Goal: Book appointment/travel/reservation

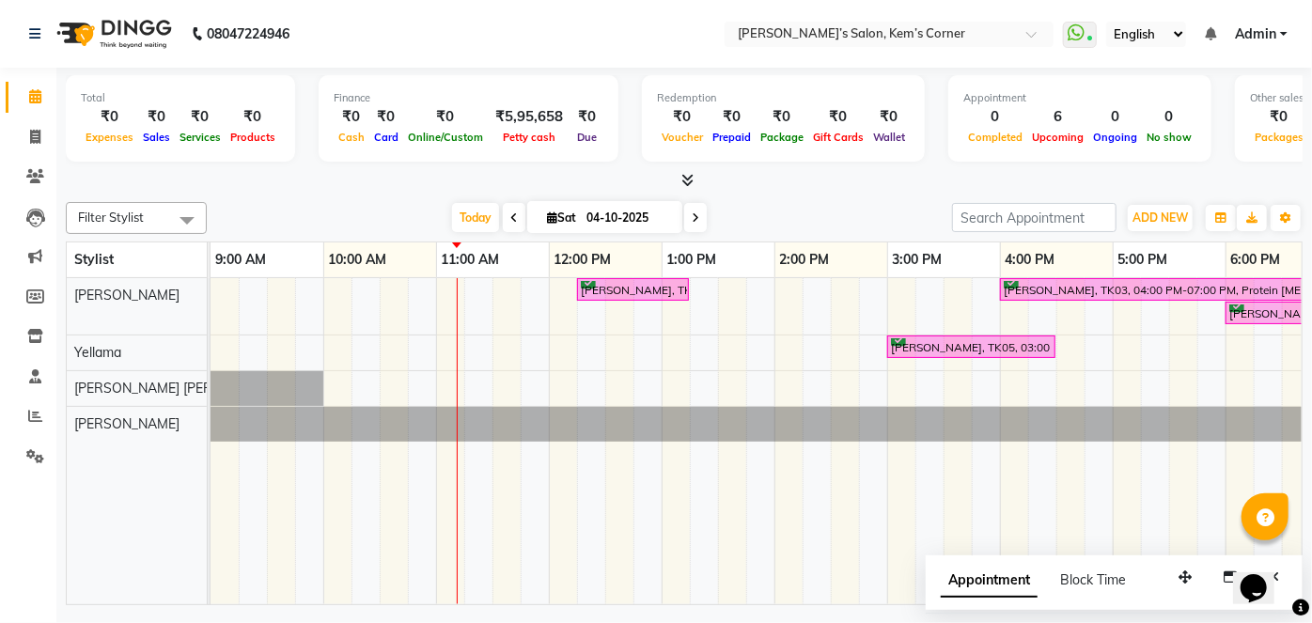
scroll to position [0, 386]
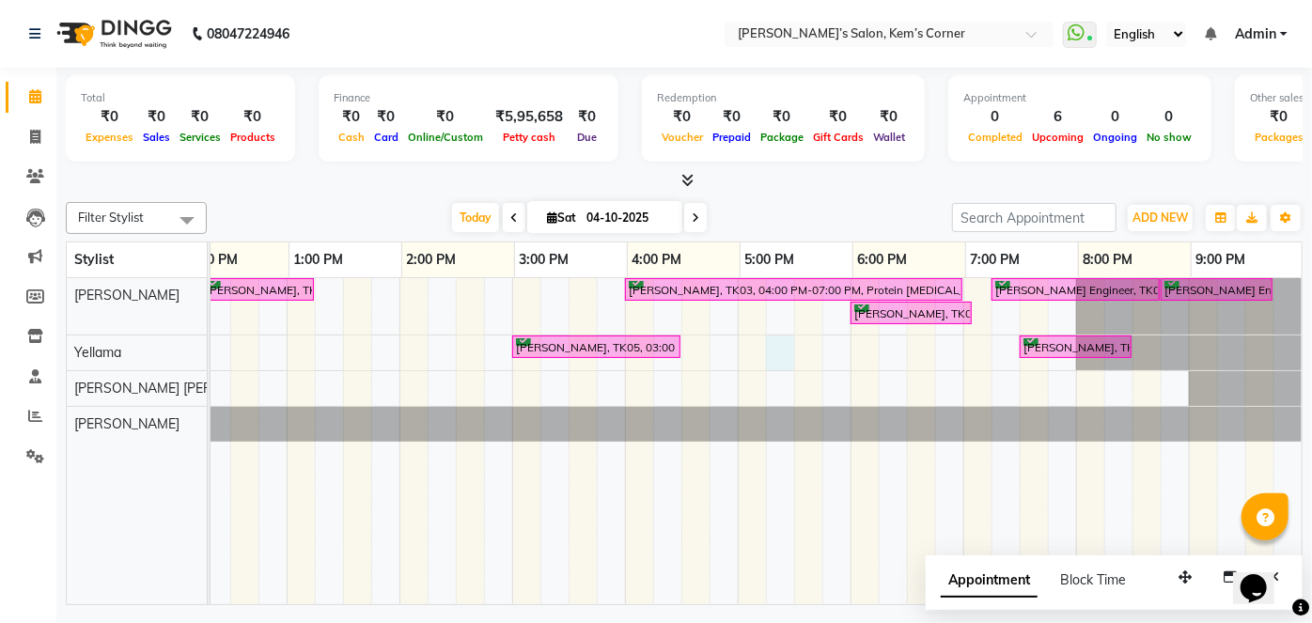
click at [769, 351] on div "[PERSON_NAME], TK01, 12:15 PM-01:15 PM, Hairwash with blowdry - Waist Length [P…" at bounding box center [569, 441] width 1466 height 326
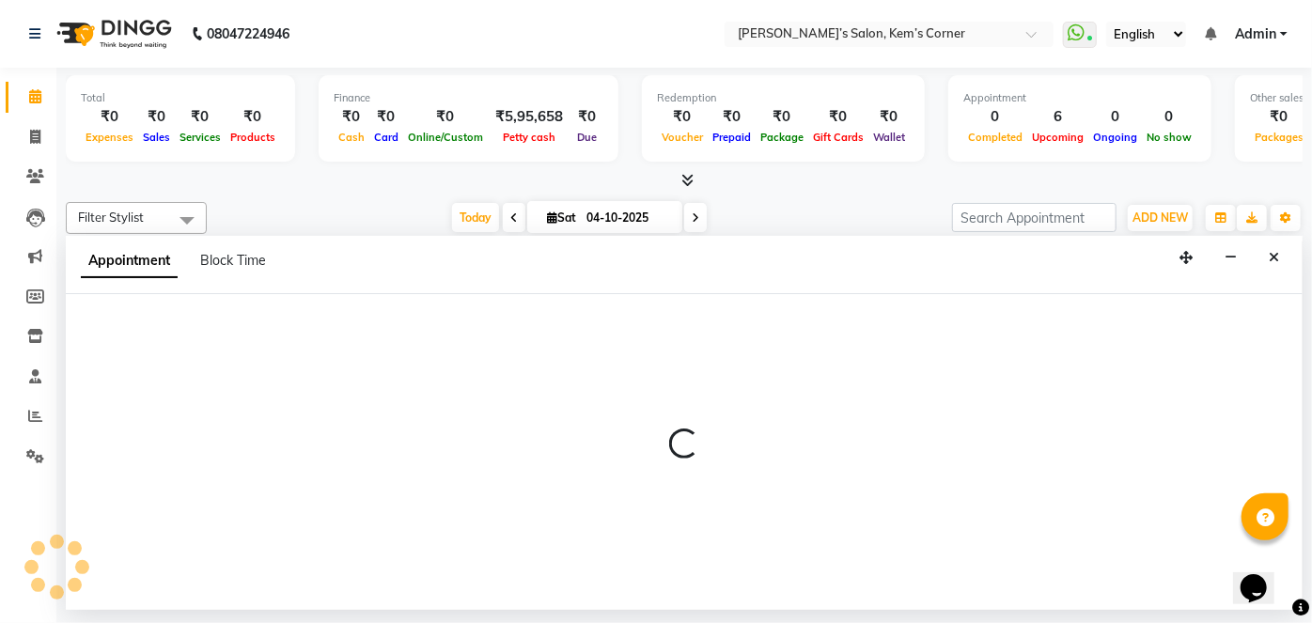
select select "50296"
select select "1035"
select select "tentative"
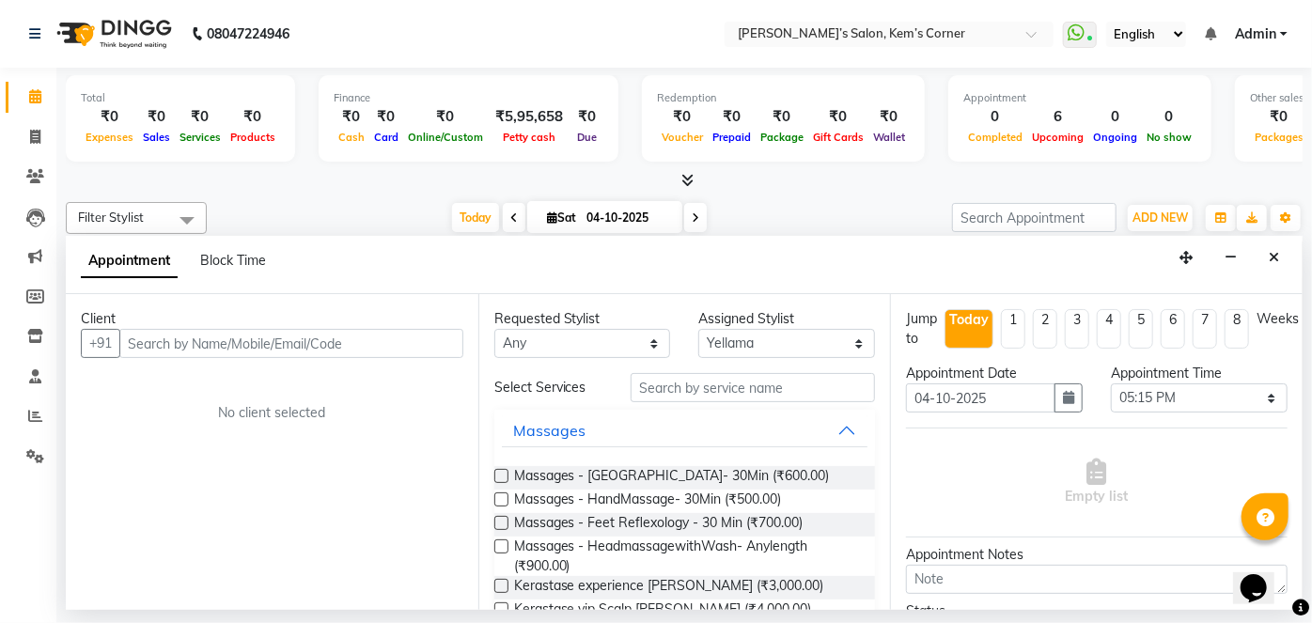
click at [336, 341] on input "text" at bounding box center [291, 343] width 344 height 29
click at [271, 346] on input "text" at bounding box center [291, 343] width 344 height 29
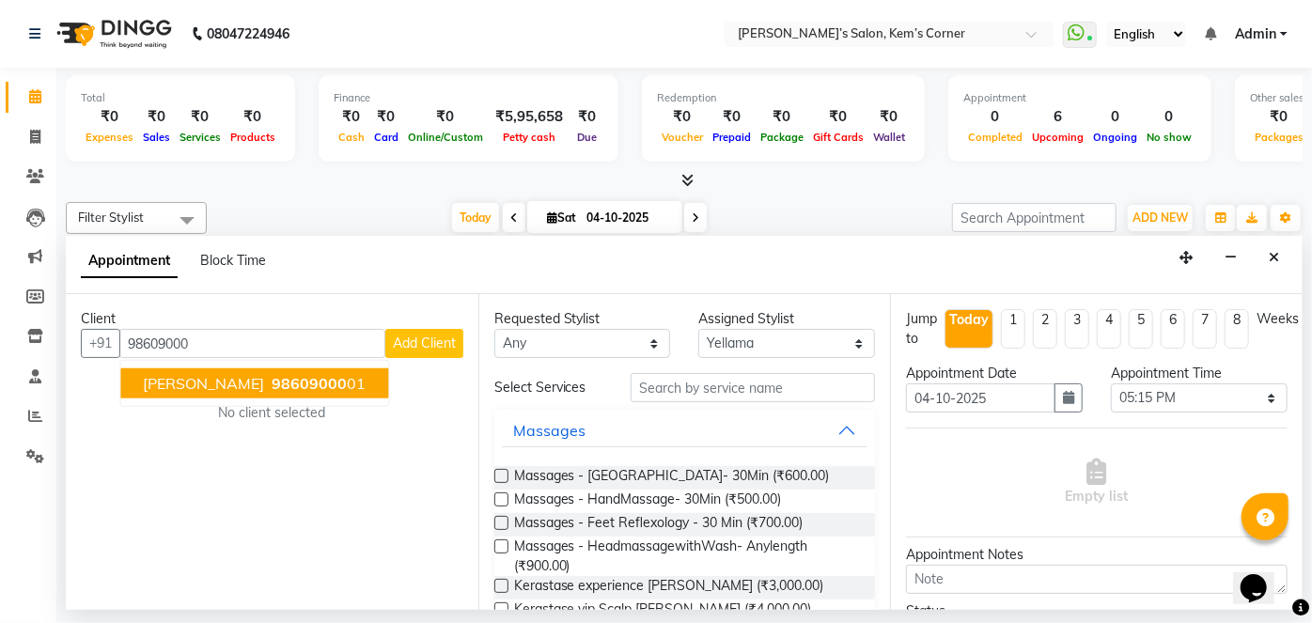
click at [272, 376] on span "98609000" at bounding box center [309, 383] width 75 height 19
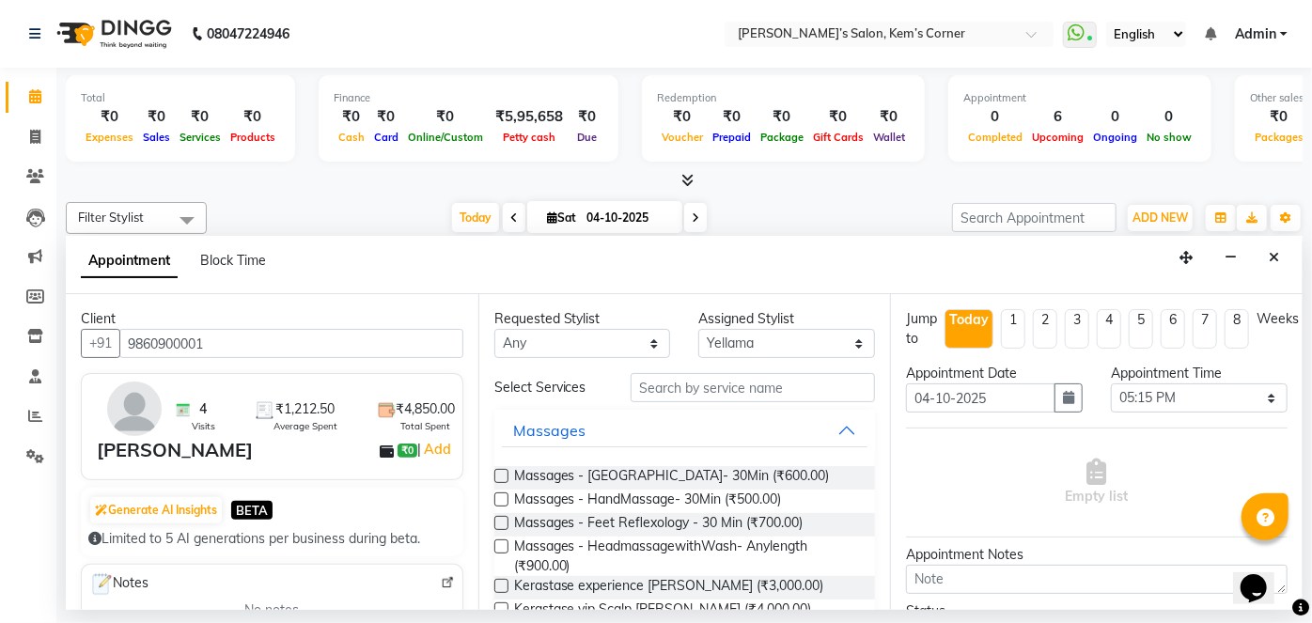
type input "9860900001"
click at [692, 383] on input "text" at bounding box center [753, 387] width 244 height 29
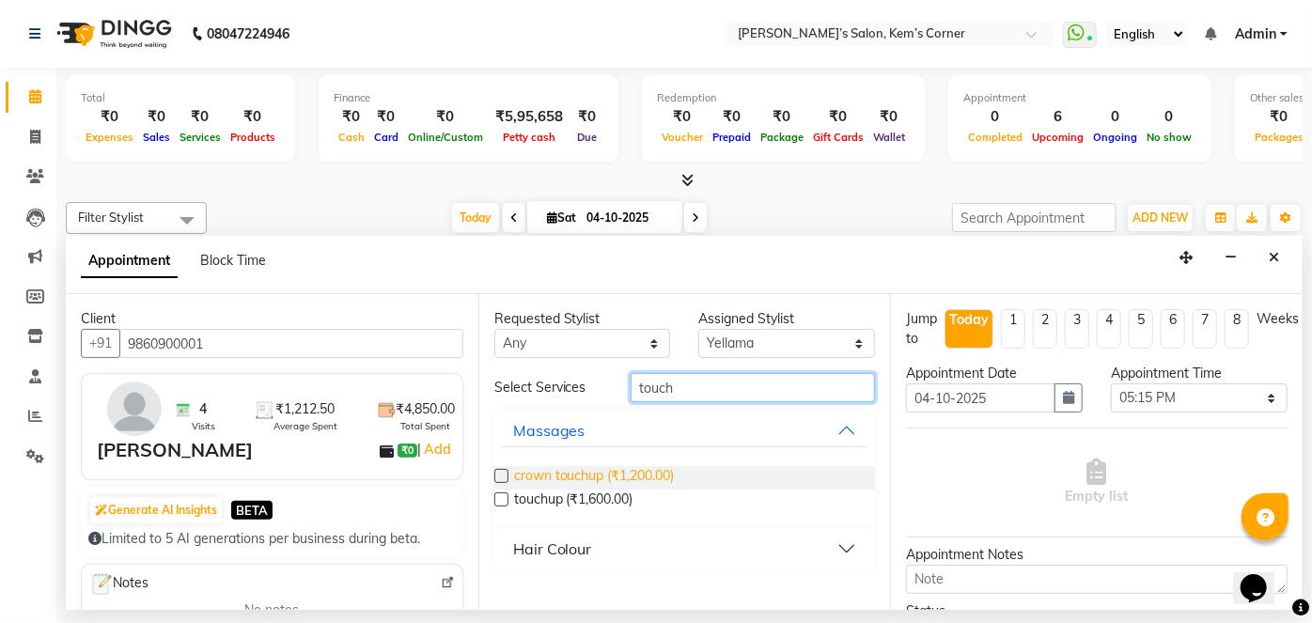
type input "touch"
click at [633, 467] on span "crown touchup (₹1,200.00)" at bounding box center [594, 477] width 161 height 23
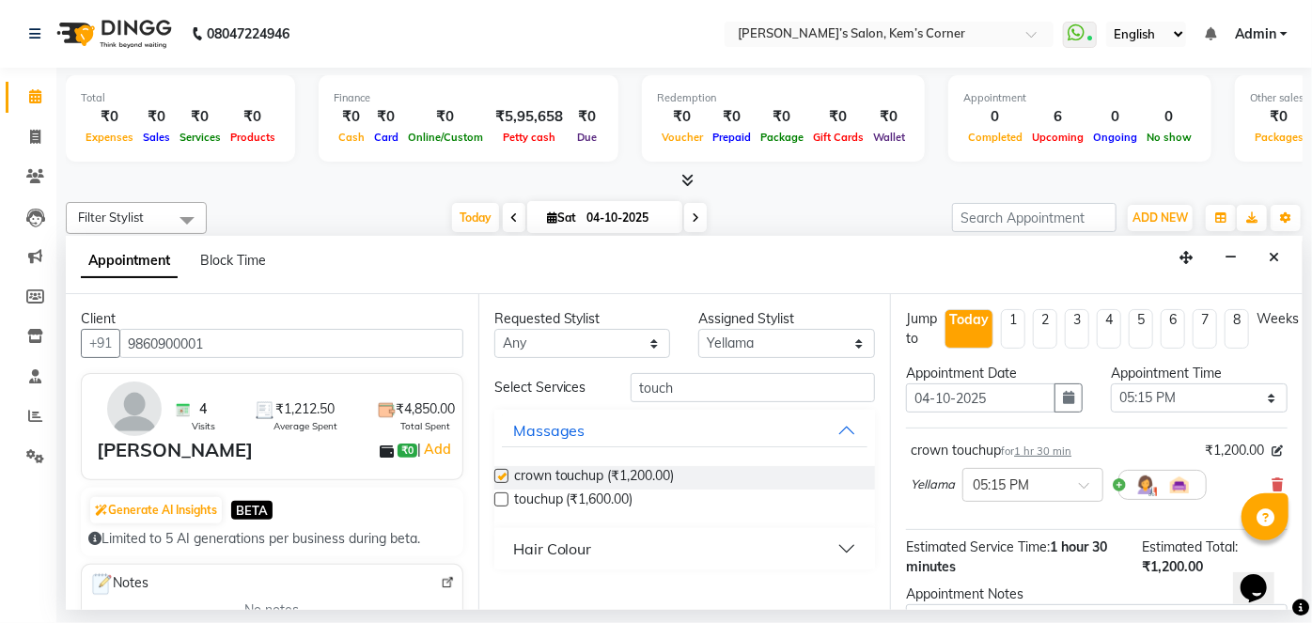
checkbox input "false"
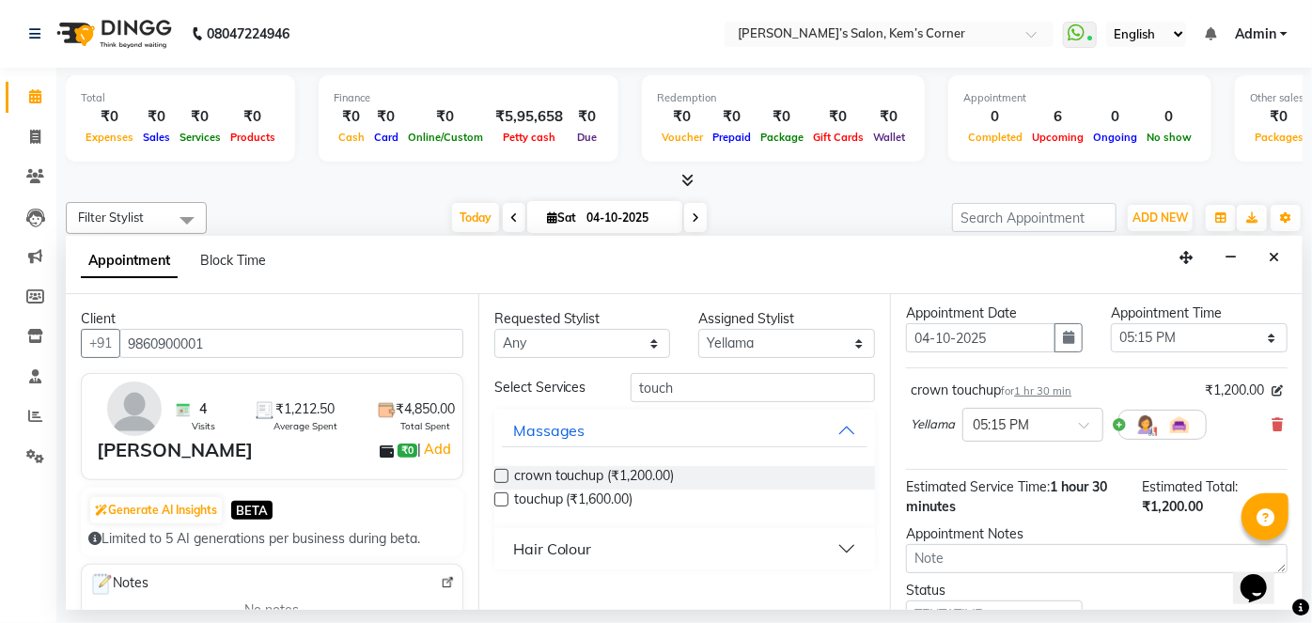
scroll to position [0, 0]
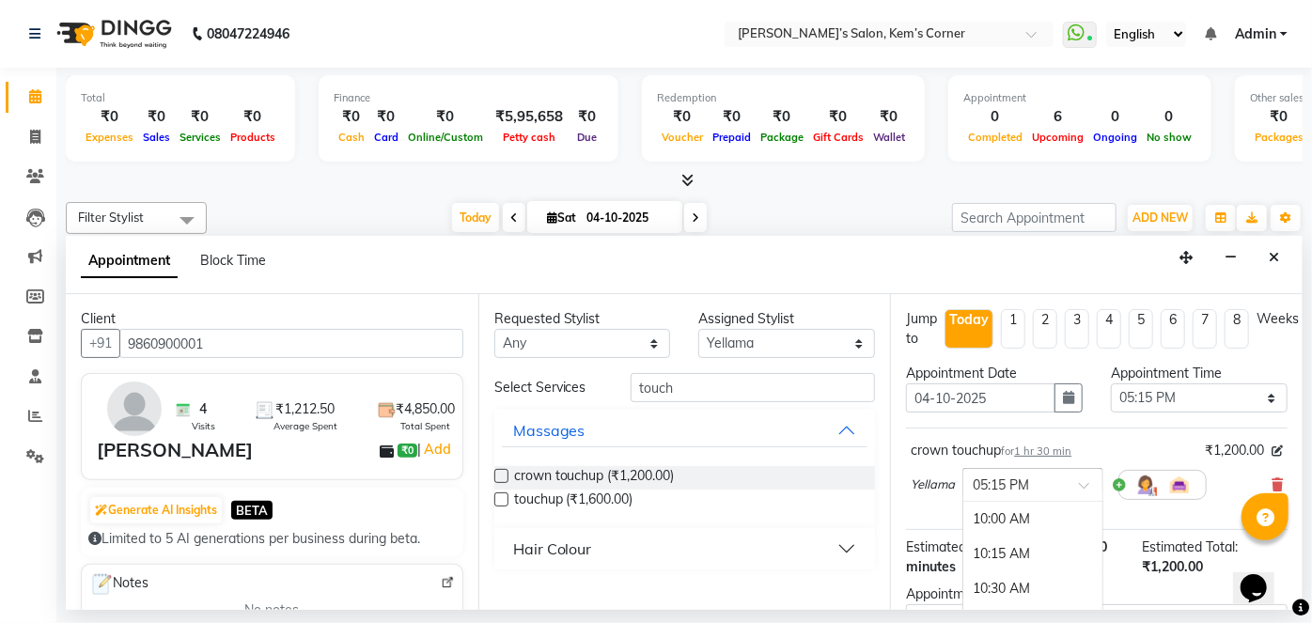
click at [1091, 471] on div "× 05:15 PM" at bounding box center [1032, 485] width 141 height 34
click at [999, 567] on div "05:00 PM" at bounding box center [1032, 572] width 139 height 35
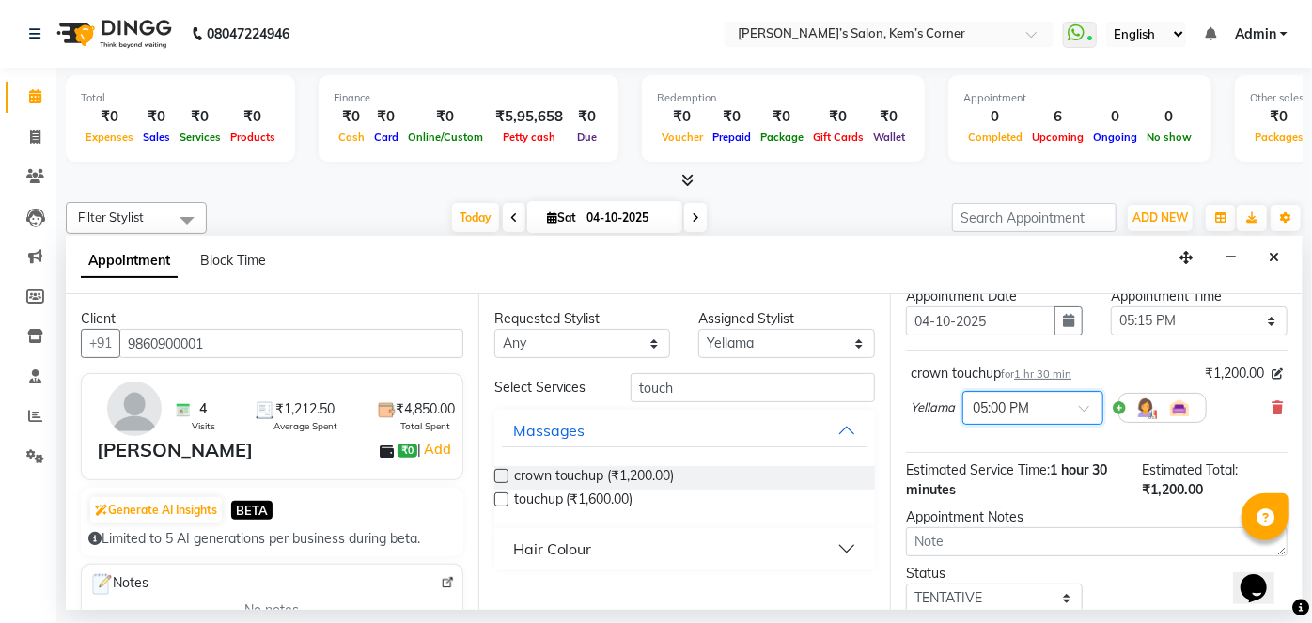
scroll to position [197, 0]
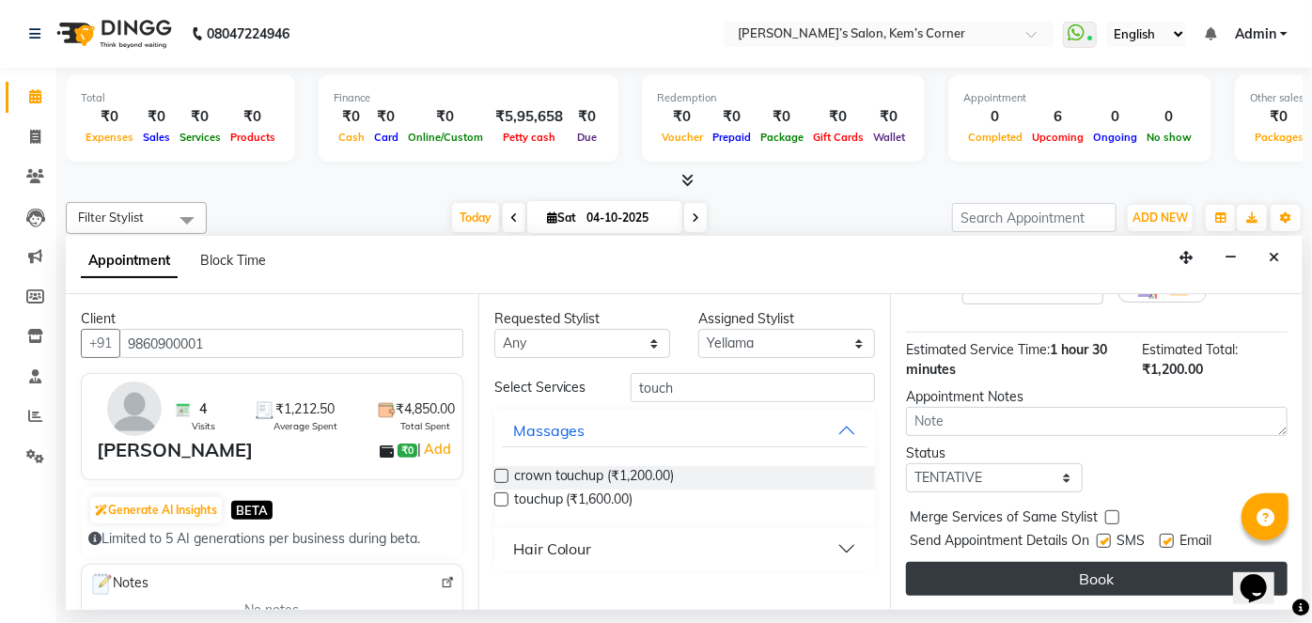
click at [1076, 577] on button "Book" at bounding box center [1097, 579] width 382 height 34
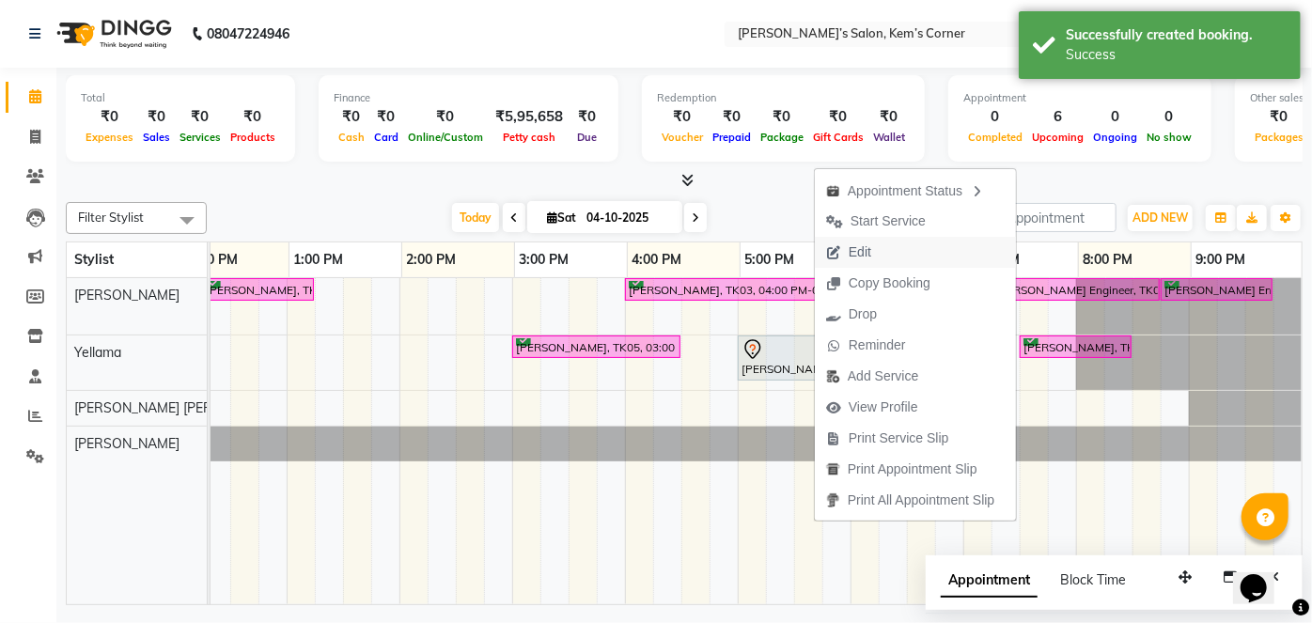
click at [863, 250] on span "Edit" at bounding box center [860, 252] width 23 height 20
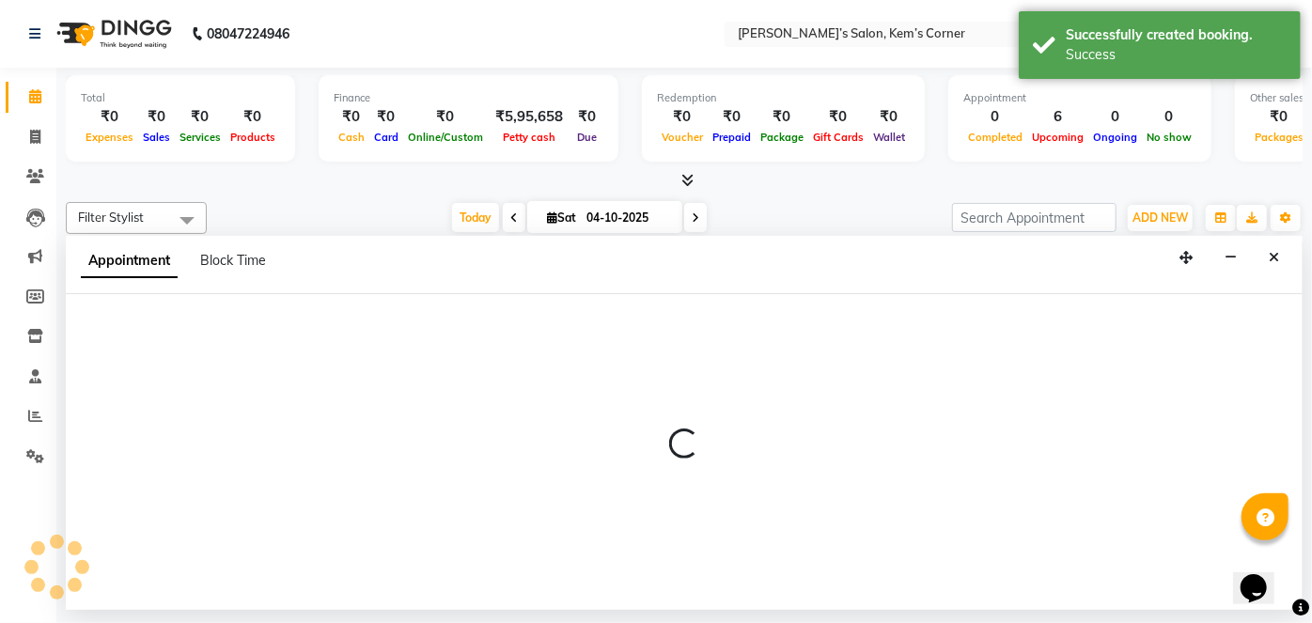
select select "1020"
select select "tentative"
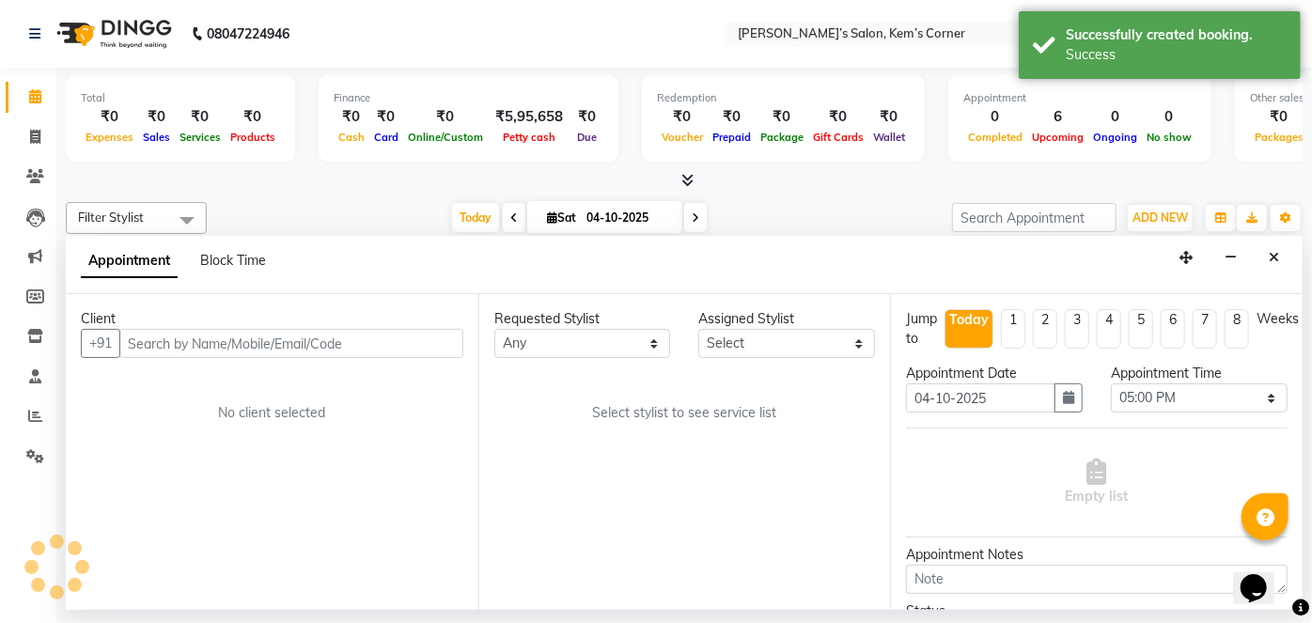
select select "50296"
select select "3254"
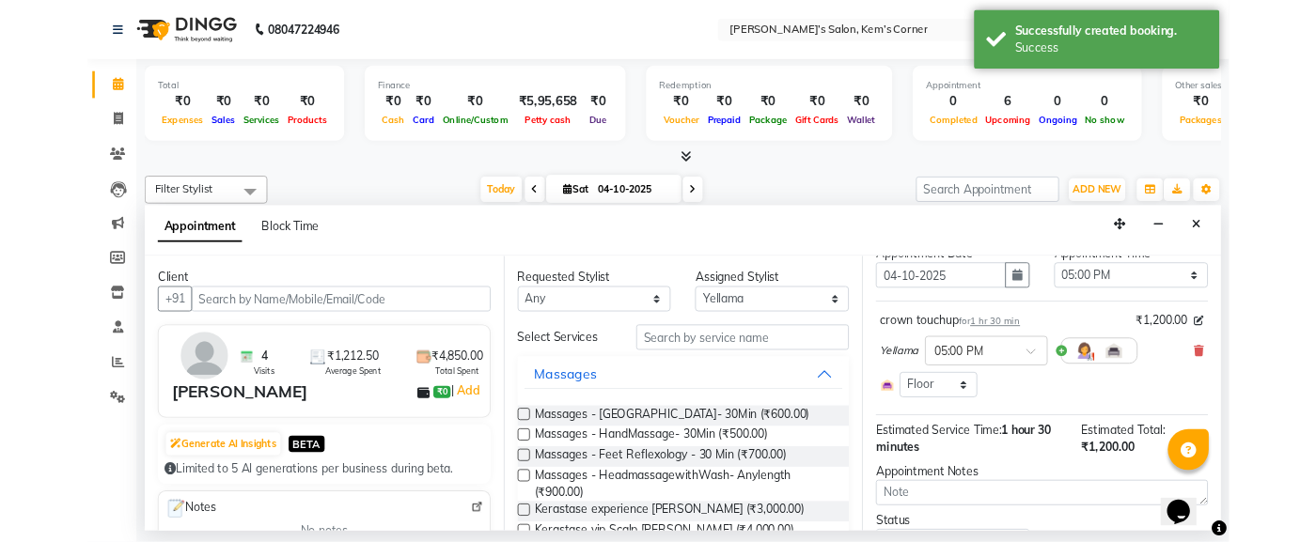
scroll to position [170, 0]
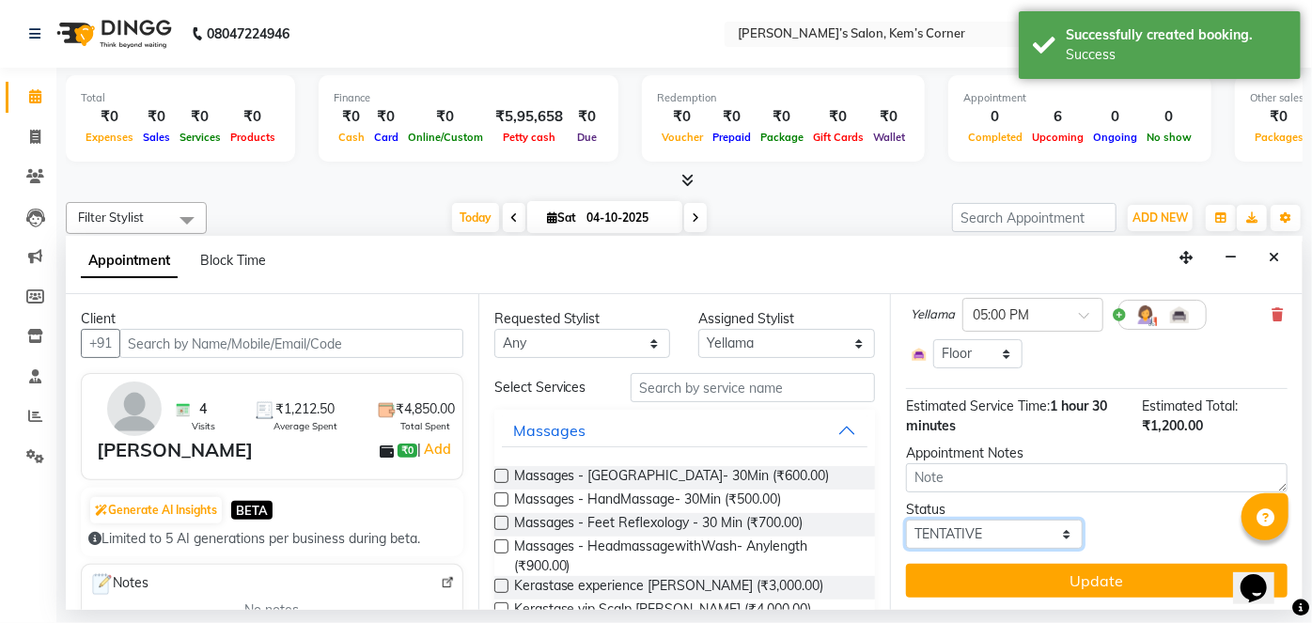
click at [1039, 523] on select "Select TENTATIVE CONFIRM CHECK-IN UPCOMING" at bounding box center [994, 534] width 177 height 29
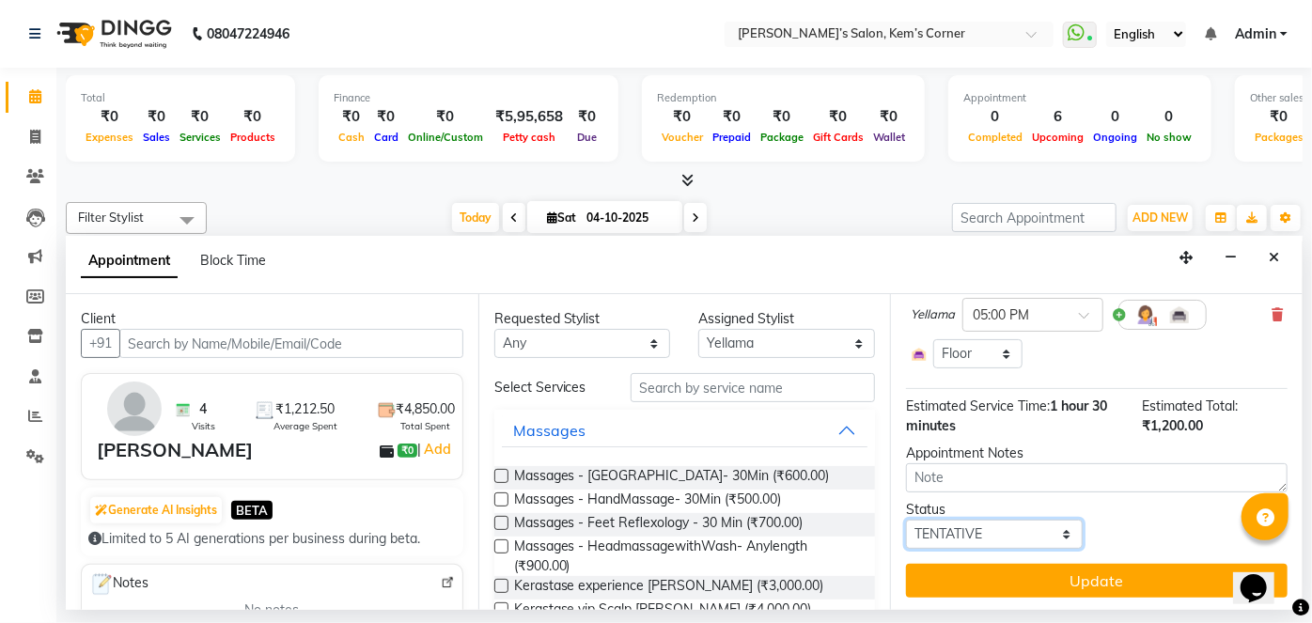
select select "confirm booking"
click at [906, 520] on select "Select TENTATIVE CONFIRM CHECK-IN UPCOMING" at bounding box center [994, 534] width 177 height 29
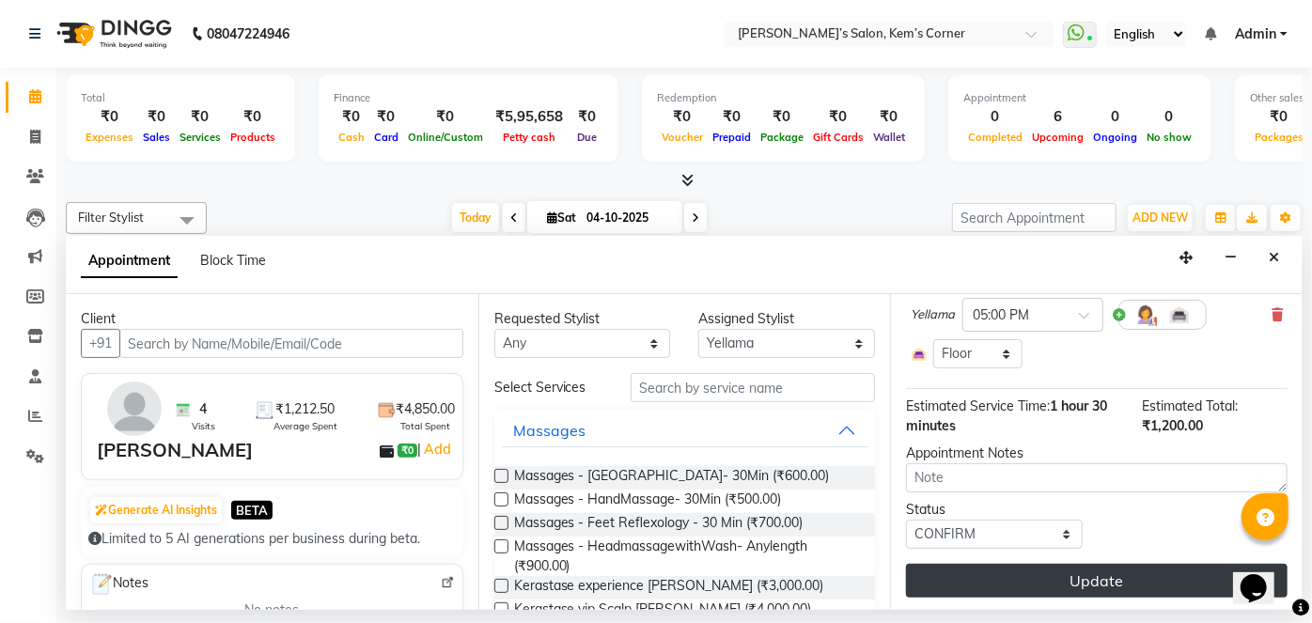
click at [1078, 579] on button "Update" at bounding box center [1097, 581] width 382 height 34
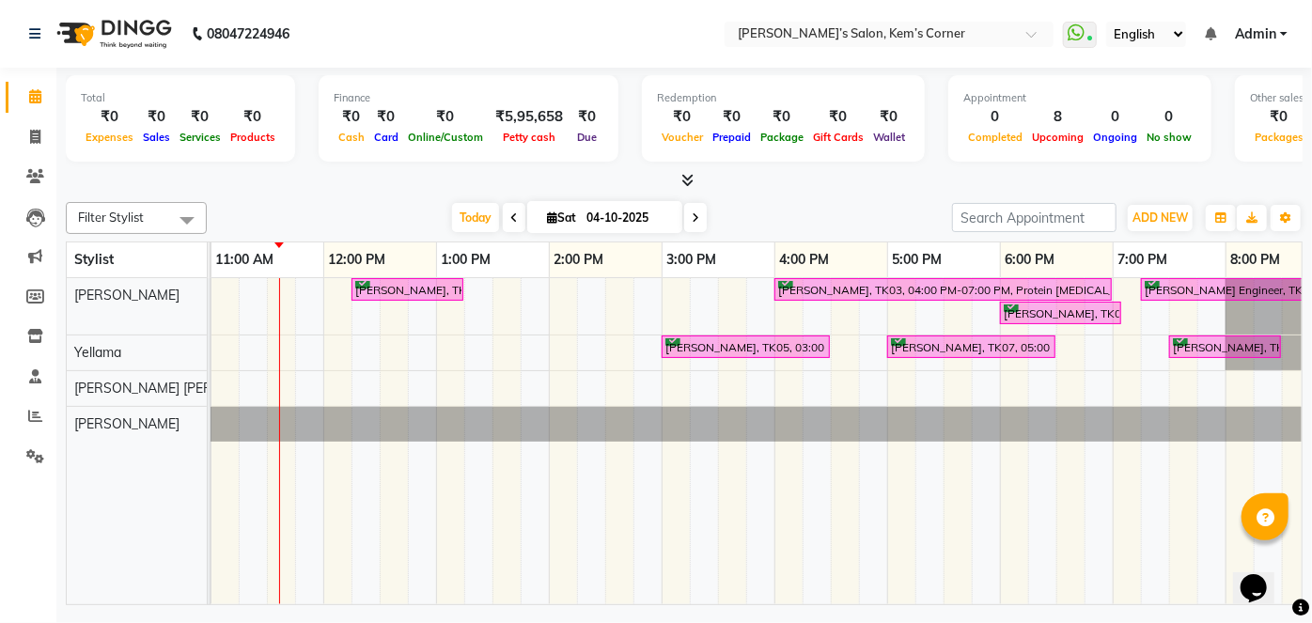
click at [698, 216] on span at bounding box center [695, 217] width 23 height 29
type input "05-10-2025"
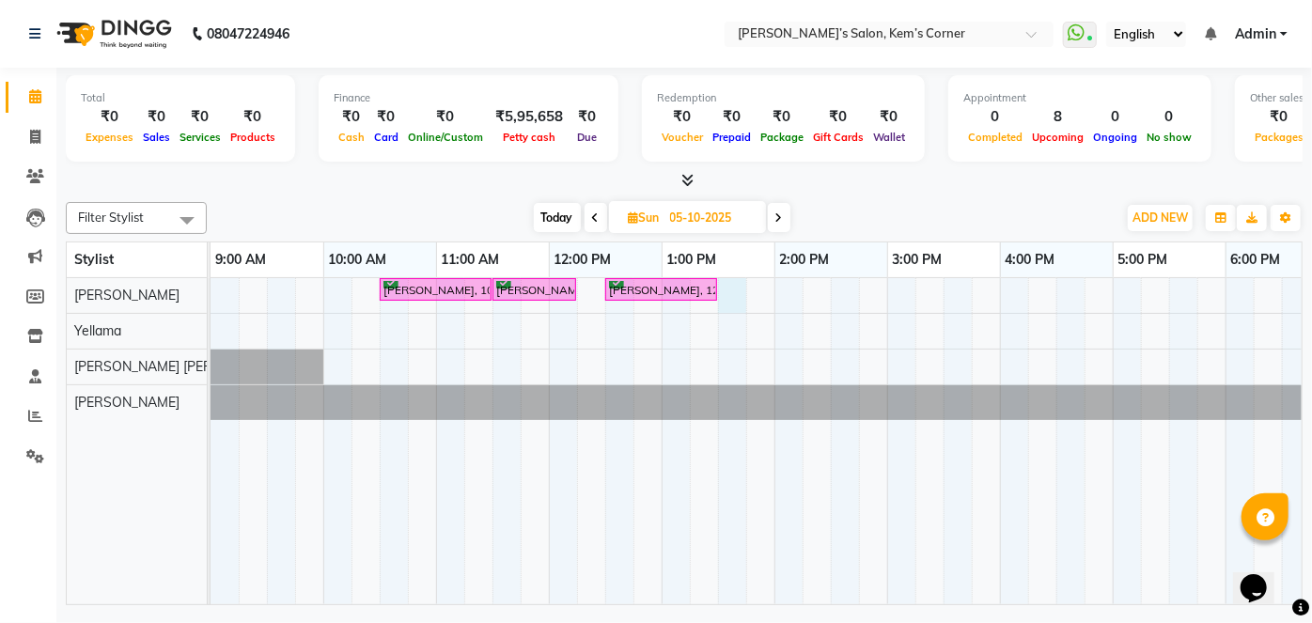
click at [725, 287] on div "Kashmira, 10:30 AM-11:30 AM, Hairwash with blowdry - Waist Length Ketki Vora, 1…" at bounding box center [944, 441] width 1466 height 326
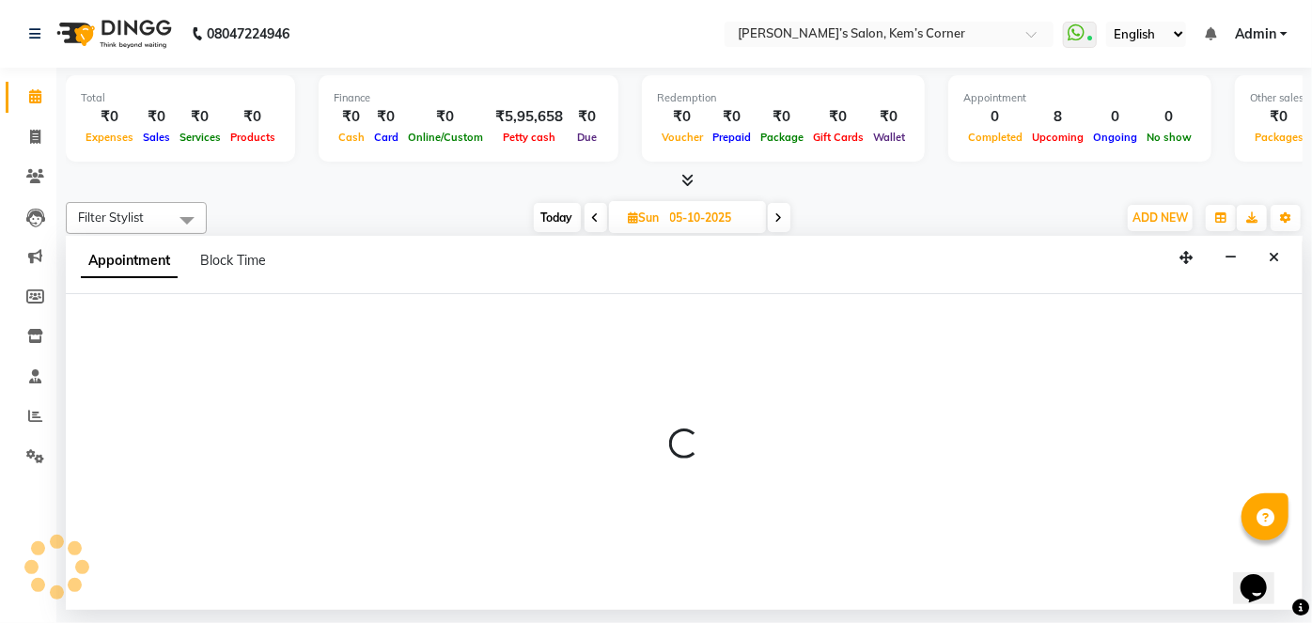
select select "50293"
select select "810"
select select "tentative"
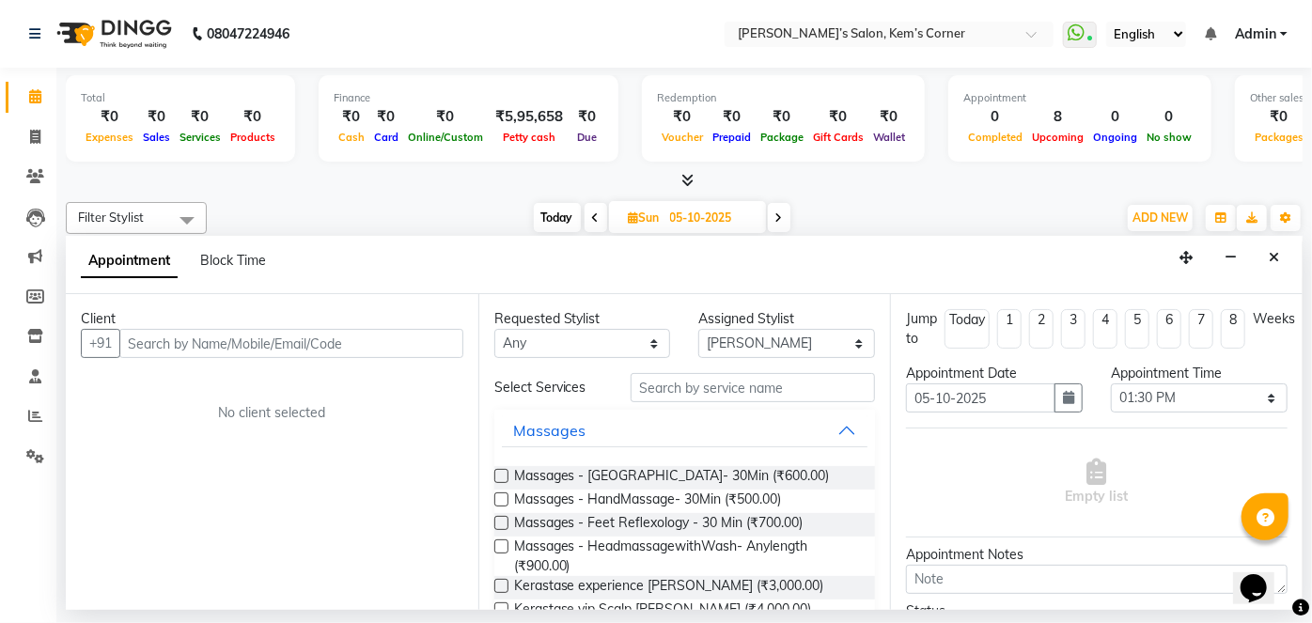
click at [319, 343] on input "text" at bounding box center [291, 343] width 344 height 29
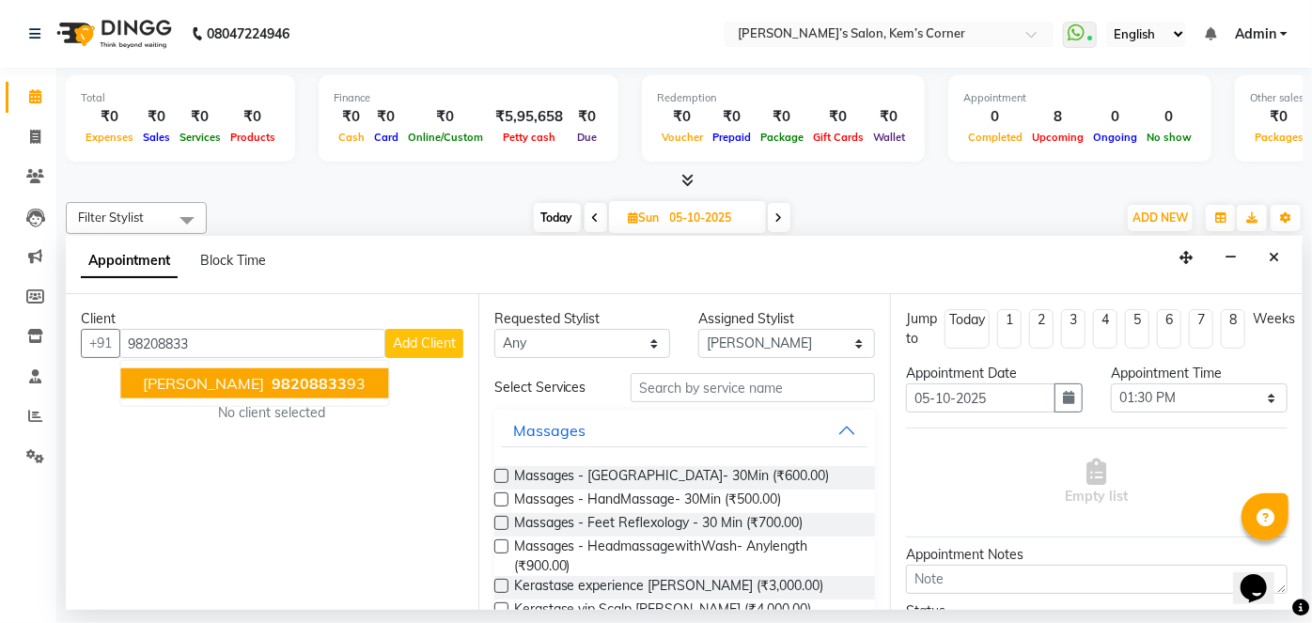
click at [245, 393] on button "Meera Sagar 98208833 93" at bounding box center [254, 383] width 268 height 30
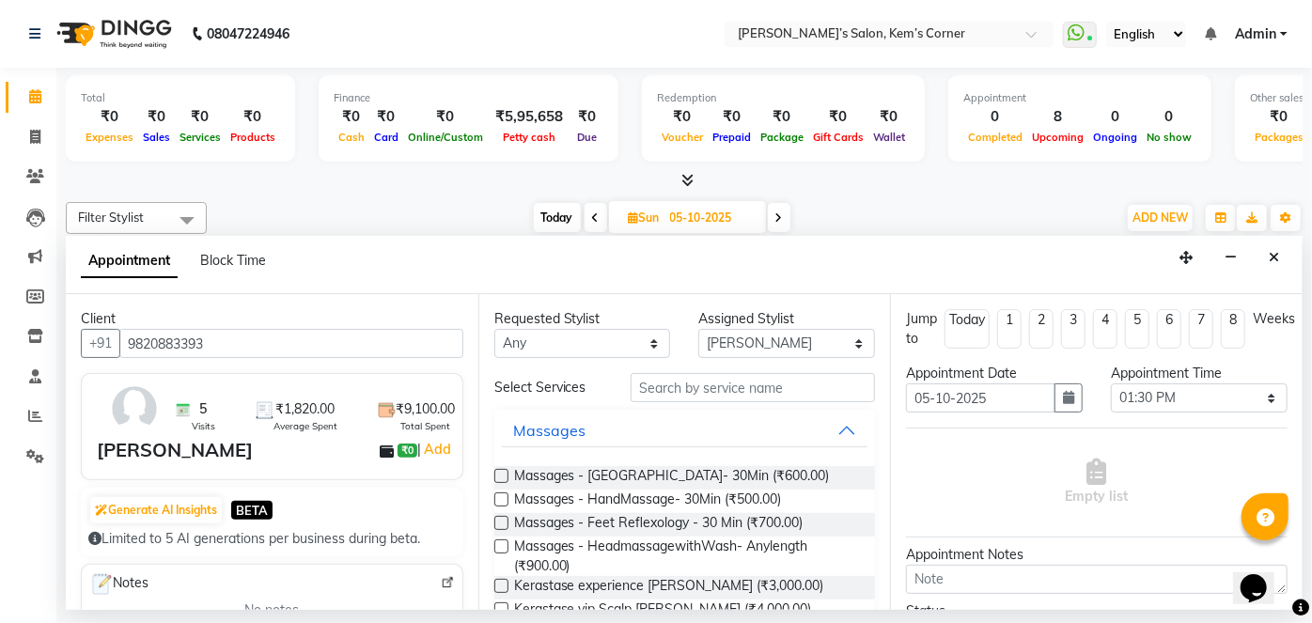
type input "9820883393"
click at [658, 391] on input "text" at bounding box center [753, 387] width 244 height 29
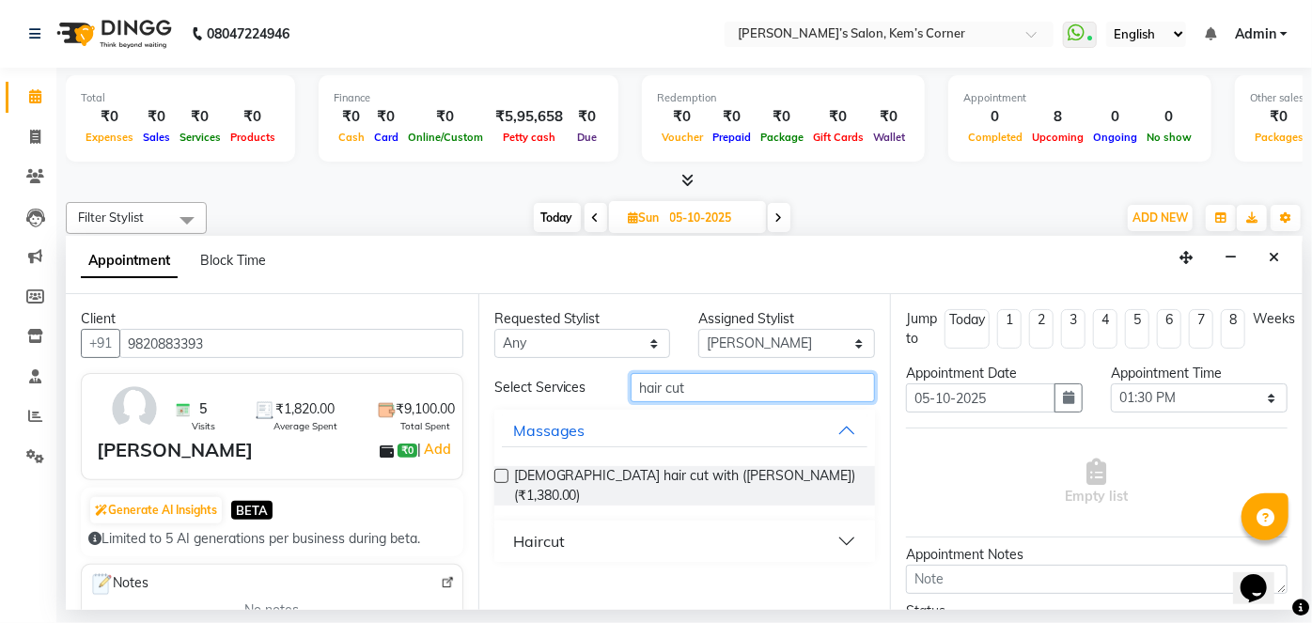
type input "hair cut"
click at [844, 525] on button "Haircut" at bounding box center [685, 541] width 367 height 34
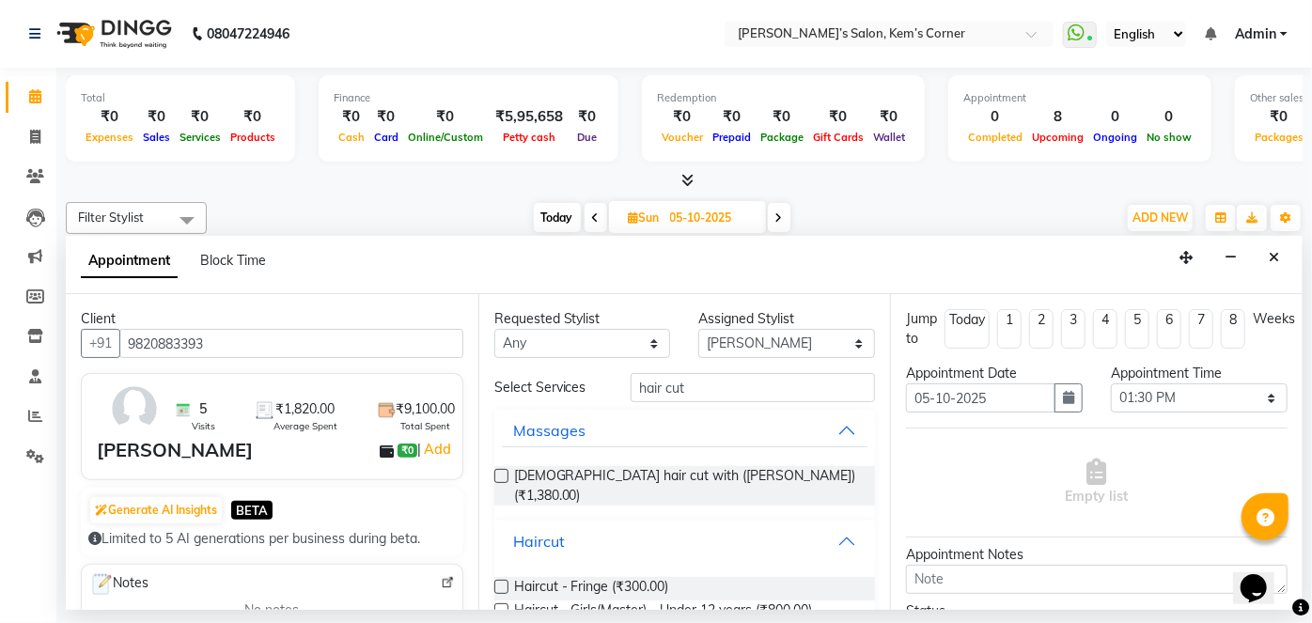
scroll to position [170, 0]
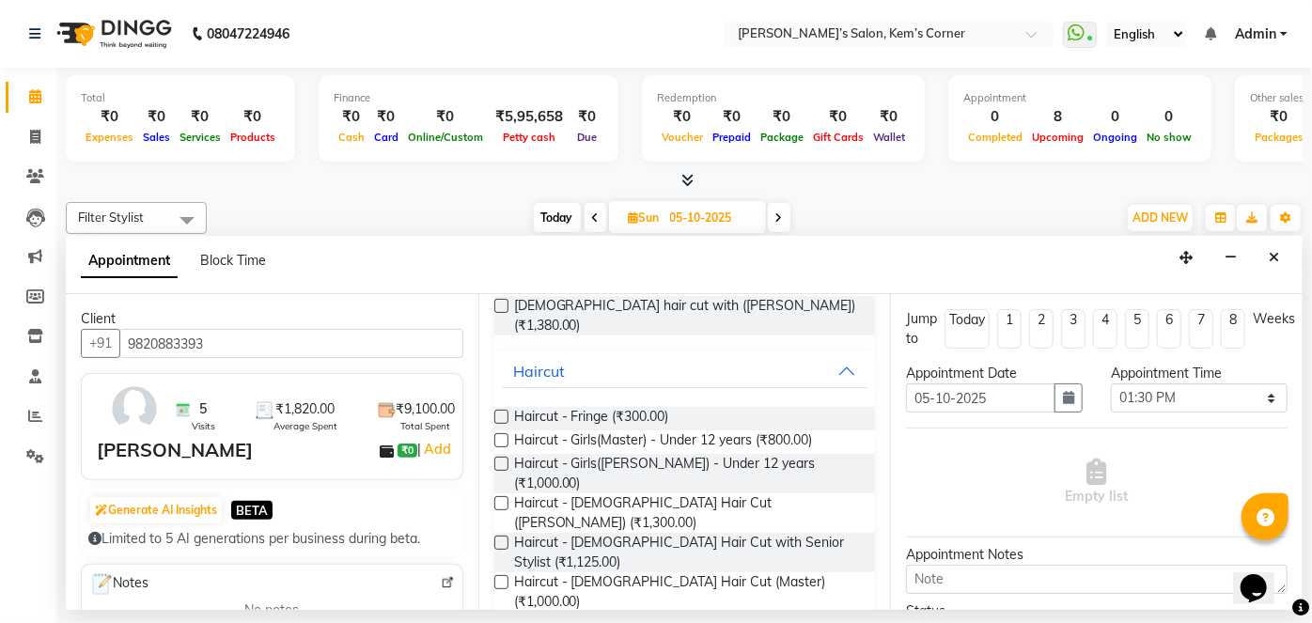
click at [722, 541] on span "Haircut - Male Hair Cut (Zaheer) (₹750.00)" at bounding box center [687, 631] width 347 height 39
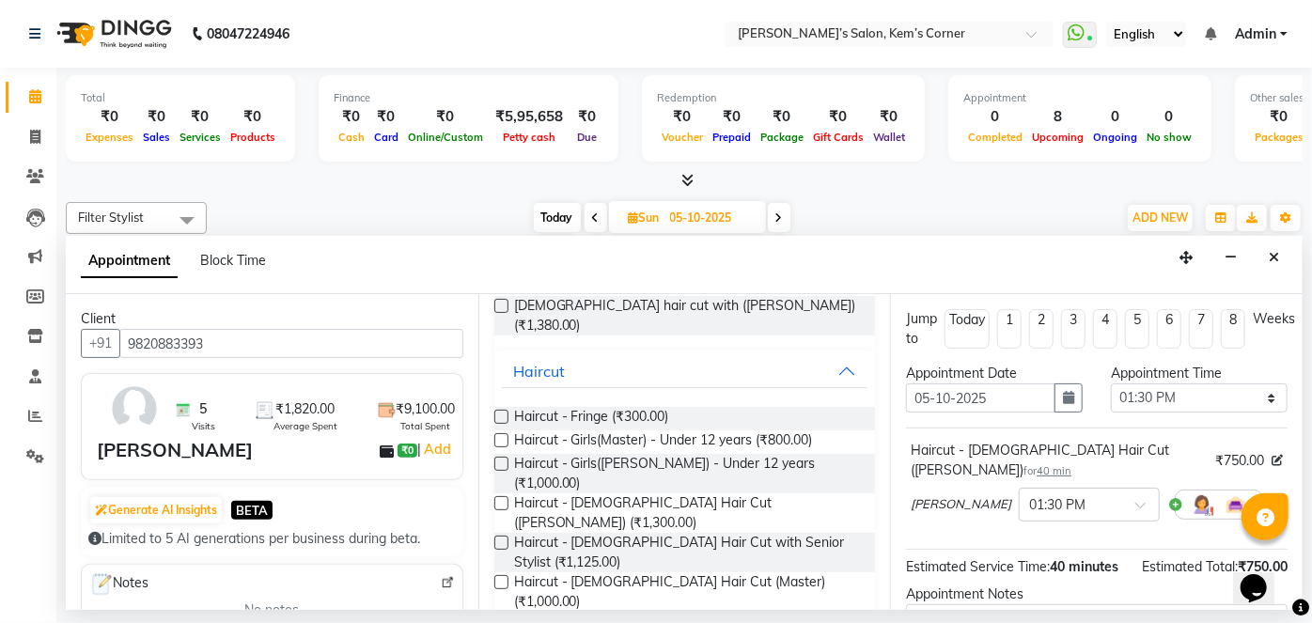
checkbox input "false"
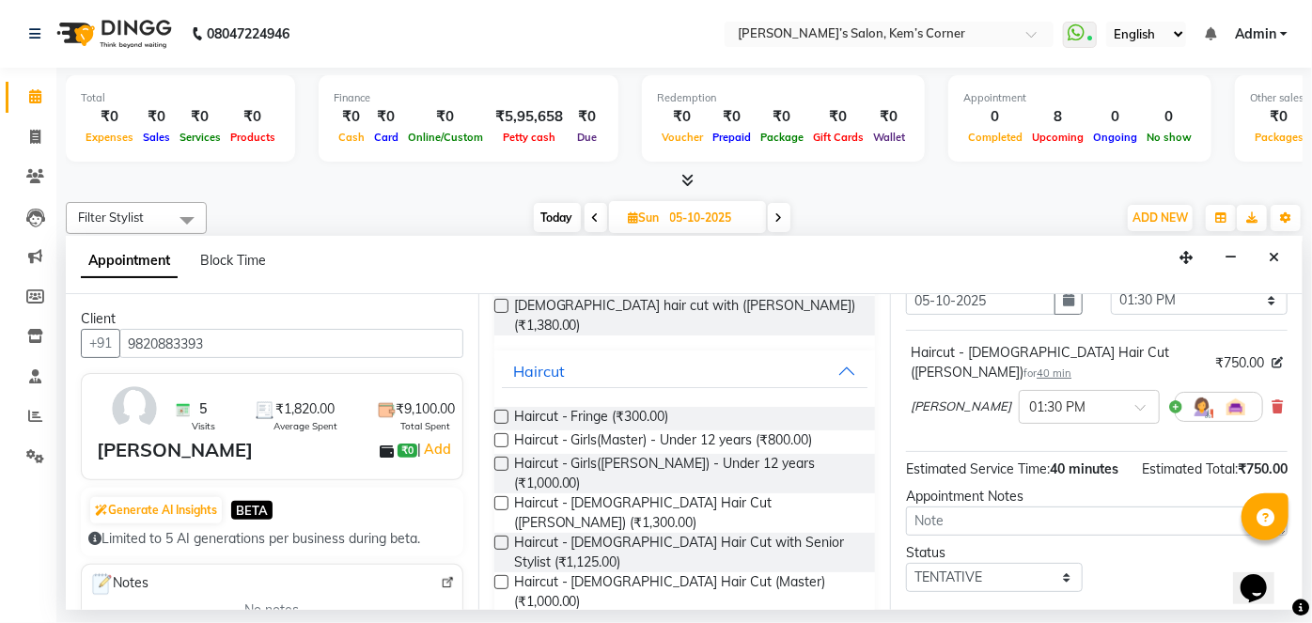
scroll to position [197, 0]
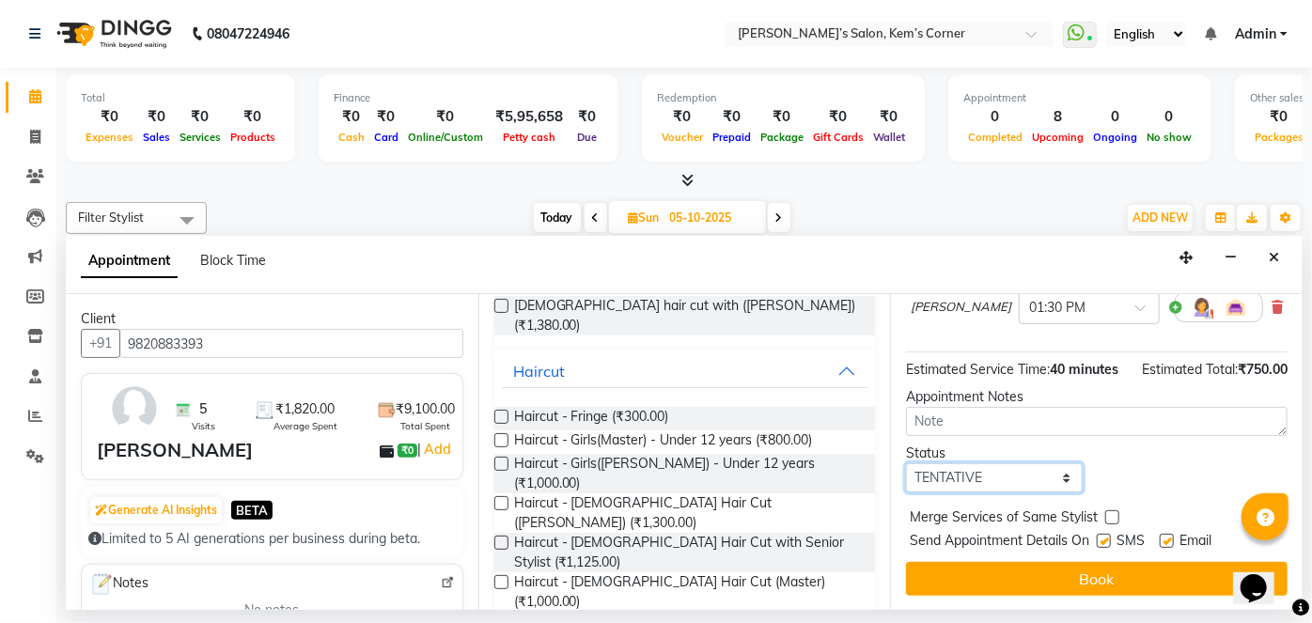
click at [1040, 474] on select "Select TENTATIVE CONFIRM UPCOMING" at bounding box center [994, 477] width 177 height 29
select select "confirm booking"
click at [906, 463] on select "Select TENTATIVE CONFIRM UPCOMING" at bounding box center [994, 477] width 177 height 29
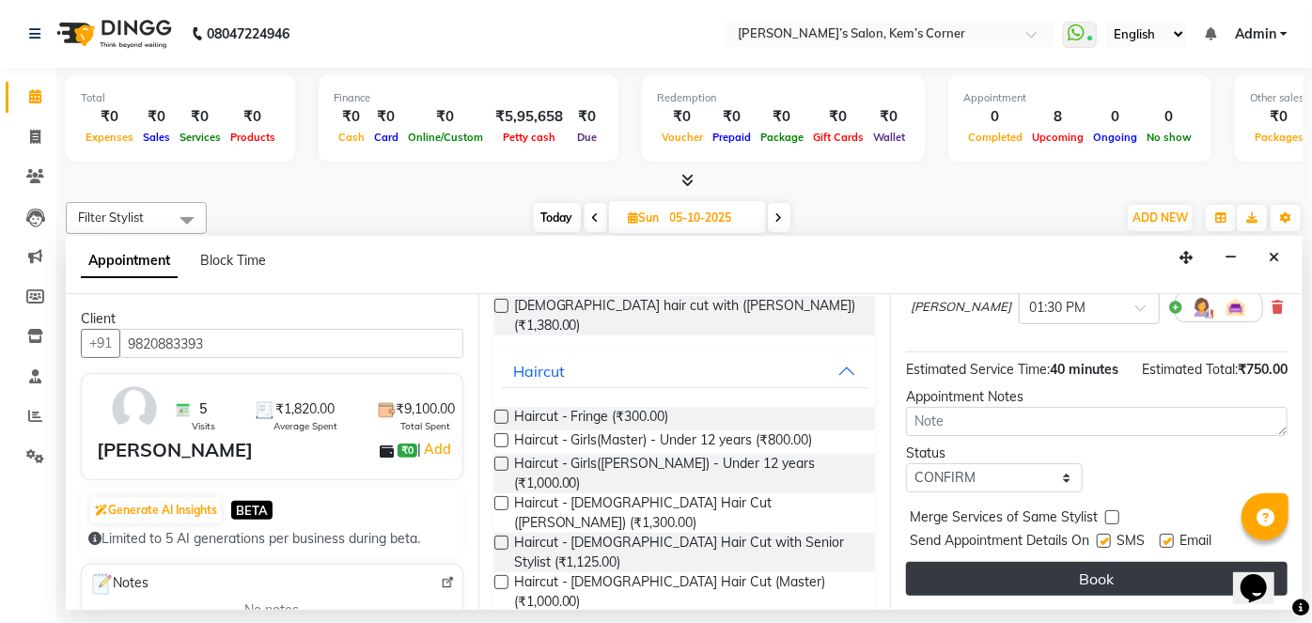
click at [1014, 541] on button "Book" at bounding box center [1097, 579] width 382 height 34
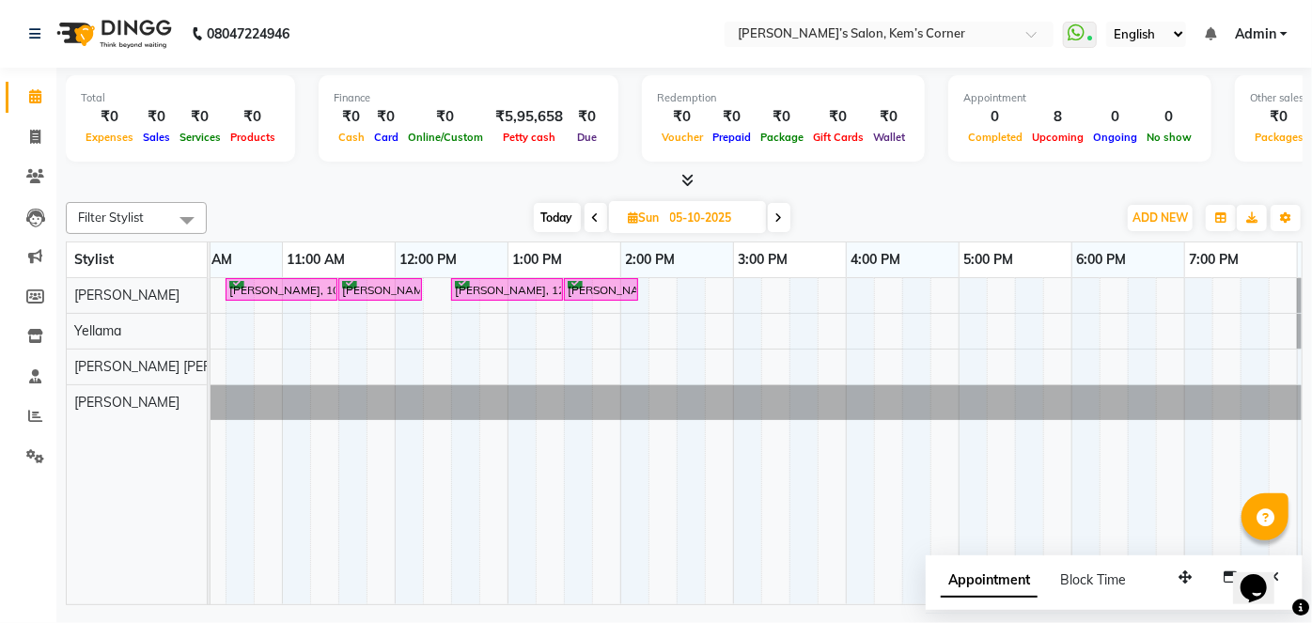
scroll to position [0, 163]
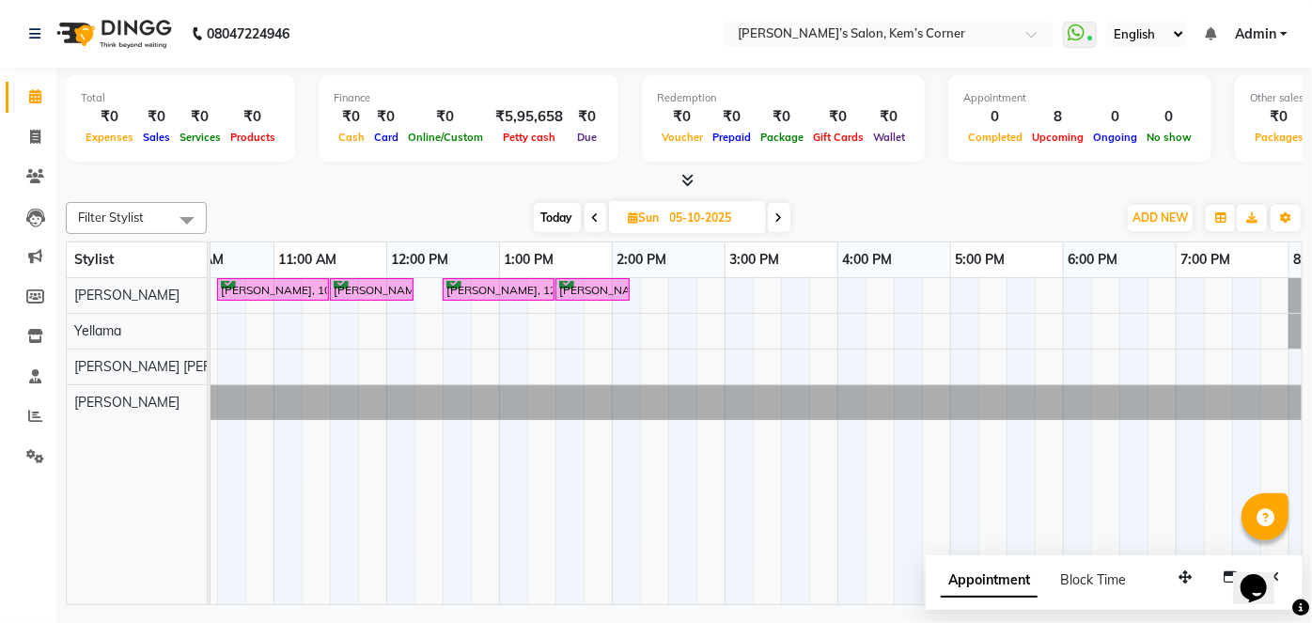
click at [558, 215] on span "Today" at bounding box center [557, 217] width 47 height 29
type input "04-10-2025"
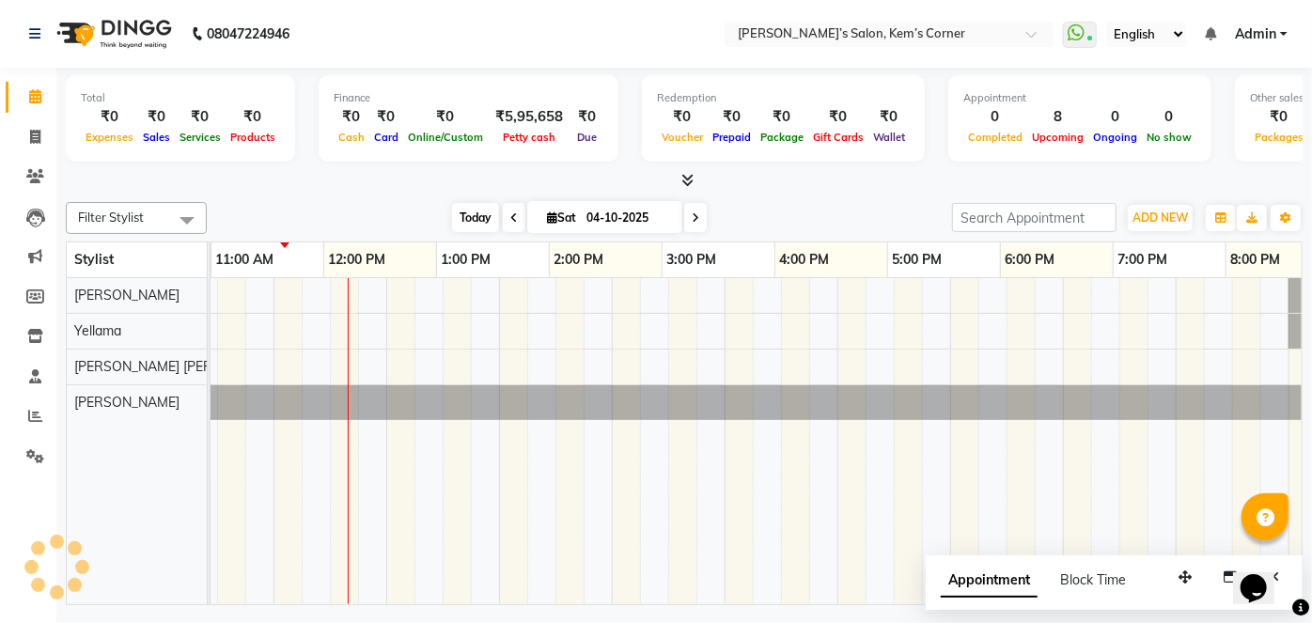
scroll to position [0, 226]
